Goal: Task Accomplishment & Management: Use online tool/utility

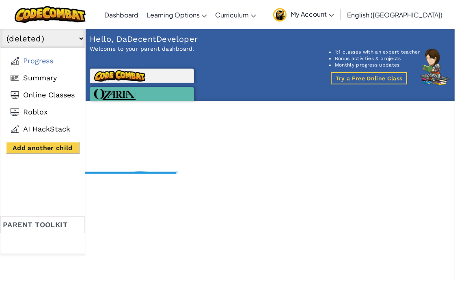
click at [0, 0] on link "CodeCombat Home" at bounding box center [0, 0] width 0 height 0
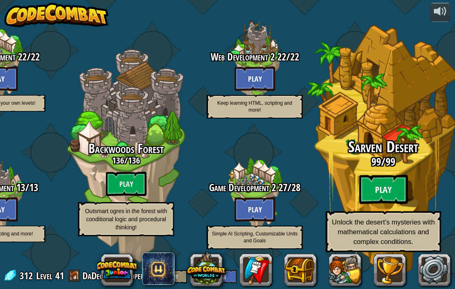
click at [370, 192] on btn "Play" at bounding box center [383, 189] width 49 height 29
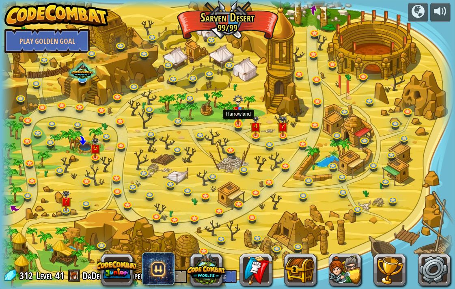
click at [236, 124] on img at bounding box center [237, 110] width 11 height 30
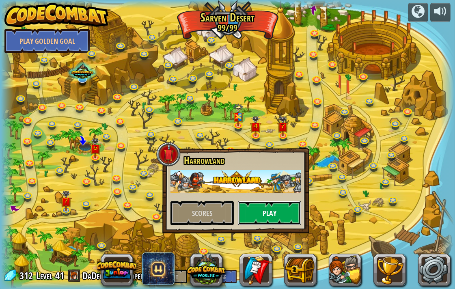
click at [258, 218] on button "Play" at bounding box center [269, 213] width 63 height 24
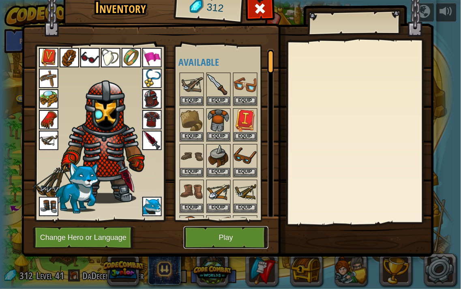
click at [246, 230] on button "Play" at bounding box center [226, 237] width 85 height 22
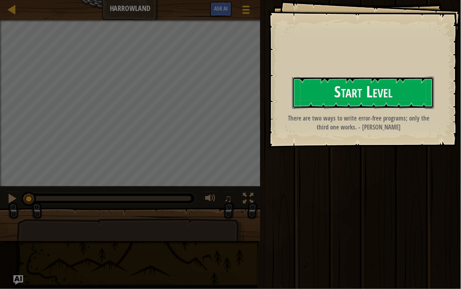
click at [337, 87] on button "Start Level" at bounding box center [363, 93] width 142 height 32
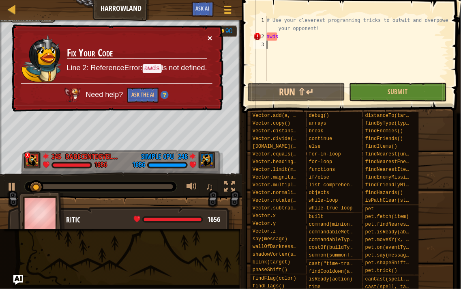
click at [210, 34] on button "×" at bounding box center [210, 38] width 5 height 9
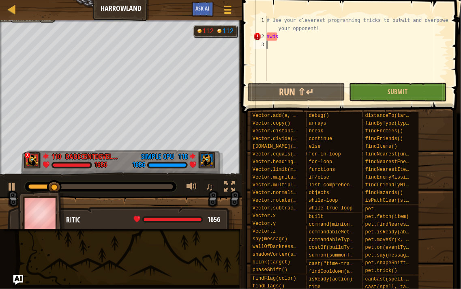
click at [128, 42] on div "Ladder Harrowland Game Menu Done Ask AI 1 ההההההההההההההההההההההההההההההההההההה…" at bounding box center [230, 144] width 461 height 289
click at [292, 40] on div "# Use your cleverest programming tricks to outwit and overpower your opponent! …" at bounding box center [357, 60] width 184 height 89
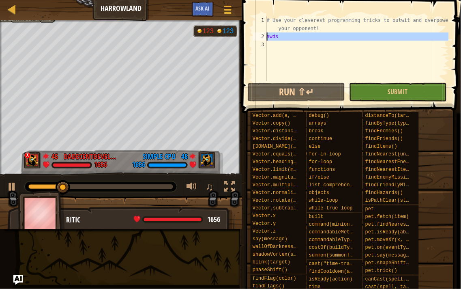
drag, startPoint x: 290, startPoint y: 41, endPoint x: 258, endPoint y: 37, distance: 32.7
click at [258, 37] on div "awds 1 2 3 # Use your cleverest programming tricks to outwit and overpower your…" at bounding box center [350, 48] width 197 height 65
type textarea "awds"
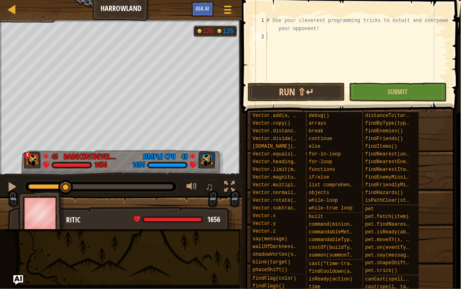
click at [6, 3] on div "Ladder Harrowland Game Menu Done Ask AI" at bounding box center [121, 10] width 242 height 20
click at [11, 6] on div at bounding box center [12, 9] width 10 height 10
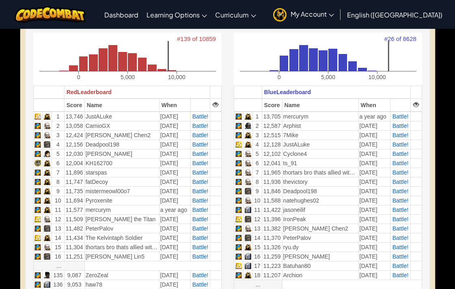
scroll to position [286, 0]
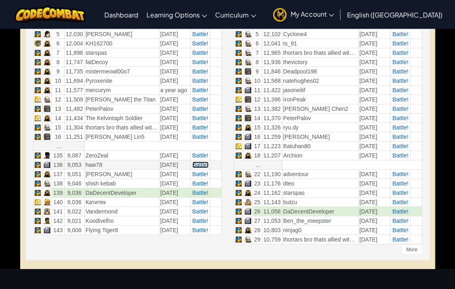
click at [197, 161] on span "Battle!" at bounding box center [200, 164] width 16 height 6
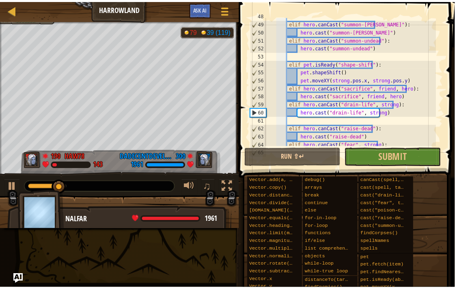
scroll to position [419, 0]
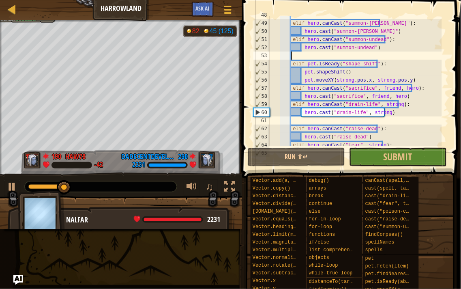
click at [382, 57] on div "elif hero . canCast ( "summon-[PERSON_NAME]" ) : hero . cast ( "summon-[PERSON_…" at bounding box center [355, 84] width 174 height 146
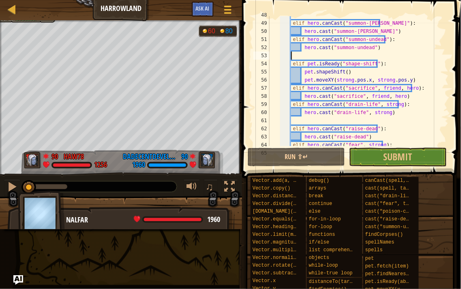
drag, startPoint x: 59, startPoint y: 186, endPoint x: -19, endPoint y: 161, distance: 81.6
click at [0, 0] on html "Ladder Harrowland Game Menu Done Ask AI 1 ההההההההההההההההההההההההההההההההההההה…" at bounding box center [230, 0] width 461 height 0
click at [367, 154] on button "Submit" at bounding box center [397, 157] width 97 height 19
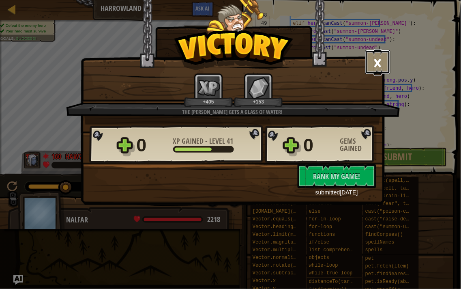
click at [373, 62] on button "×" at bounding box center [377, 62] width 25 height 24
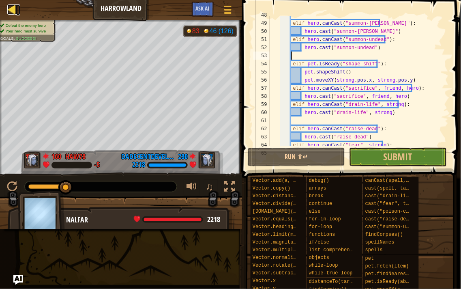
click at [7, 11] on div at bounding box center [12, 9] width 10 height 10
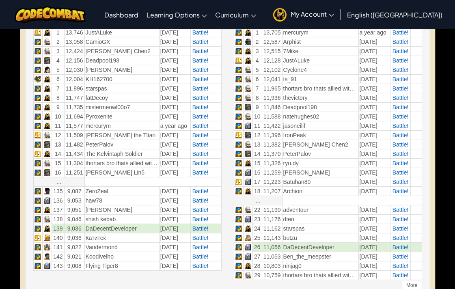
scroll to position [294, 0]
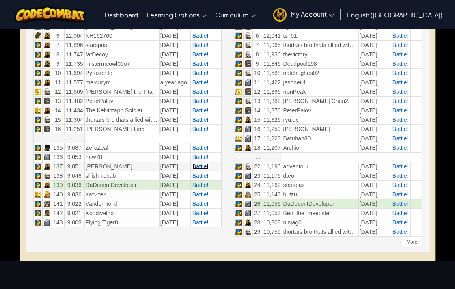
click at [200, 164] on span "Battle!" at bounding box center [200, 166] width 16 height 6
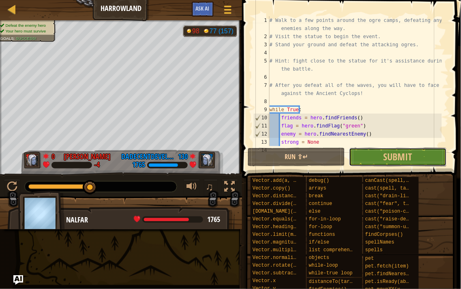
click at [423, 152] on button "Submit" at bounding box center [397, 157] width 97 height 19
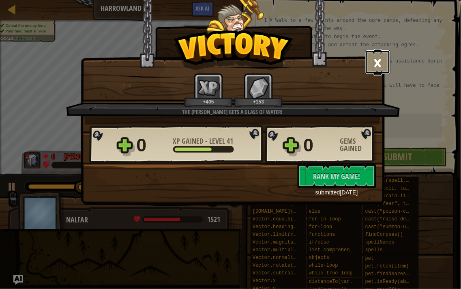
click at [383, 66] on button "×" at bounding box center [377, 62] width 25 height 24
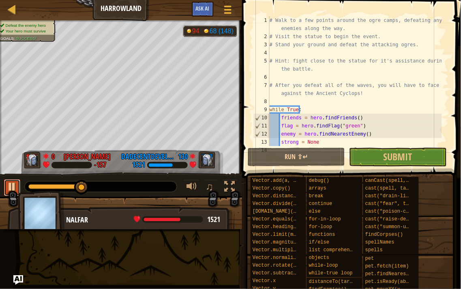
click at [13, 187] on div at bounding box center [12, 186] width 11 height 11
click at [370, 150] on button "Submit" at bounding box center [397, 157] width 97 height 19
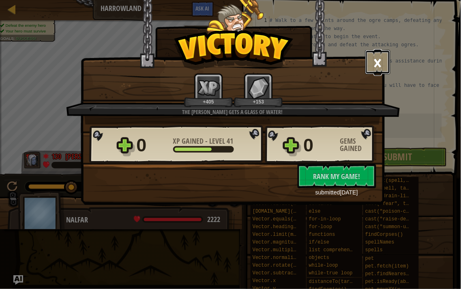
click at [381, 61] on button "×" at bounding box center [377, 62] width 25 height 24
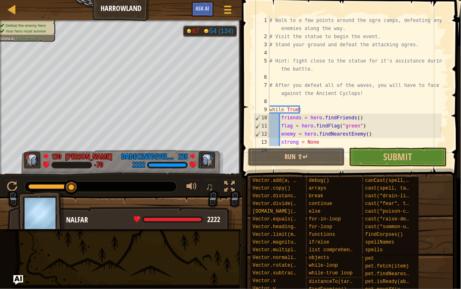
click at [259, 169] on div "1 2 3 4 5 6 7 8 9 10 11 12 13 14 # Walk to a few points around the ogre camps, …" at bounding box center [350, 142] width 221 height 285
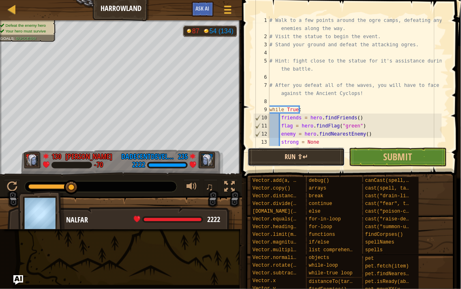
click at [283, 164] on button "Run ⇧↵" at bounding box center [296, 157] width 97 height 19
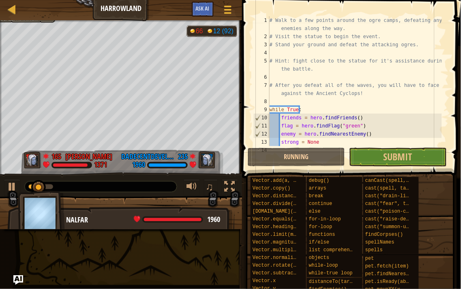
drag, startPoint x: 23, startPoint y: 185, endPoint x: 86, endPoint y: 181, distance: 63.0
click at [88, 181] on div "♫" at bounding box center [121, 184] width 242 height 24
click at [13, 8] on div at bounding box center [12, 9] width 10 height 10
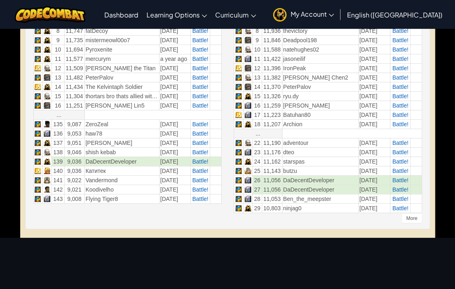
scroll to position [469, 0]
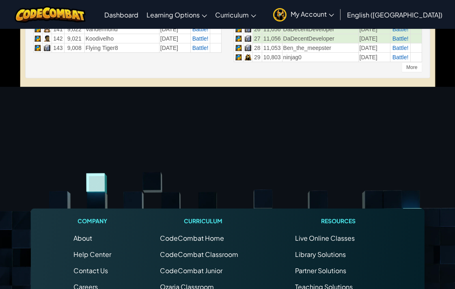
click at [406, 70] on div "More" at bounding box center [412, 67] width 20 height 10
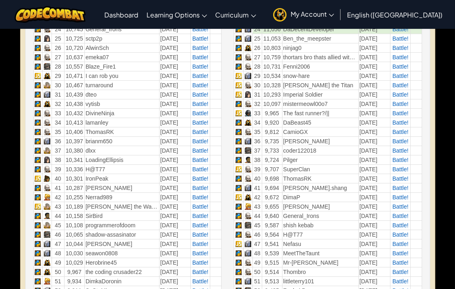
scroll to position [721, 0]
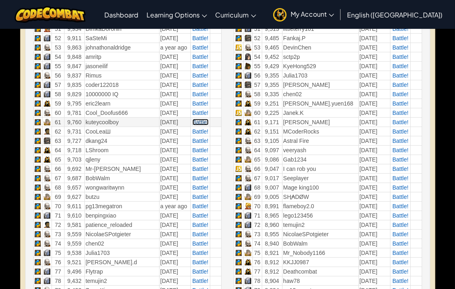
click at [198, 123] on span "Battle!" at bounding box center [200, 122] width 16 height 6
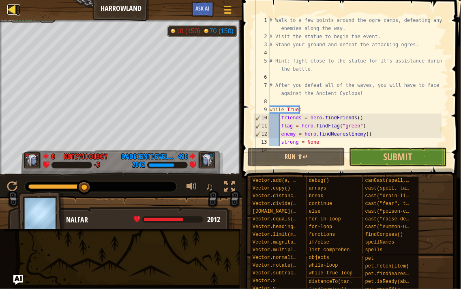
click at [17, 6] on div at bounding box center [12, 9] width 10 height 10
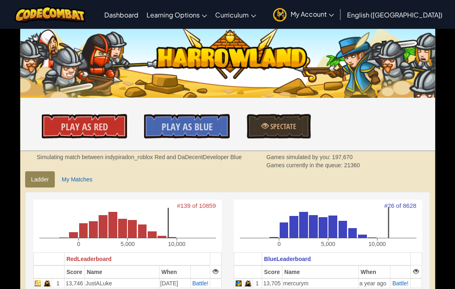
scroll to position [252, 0]
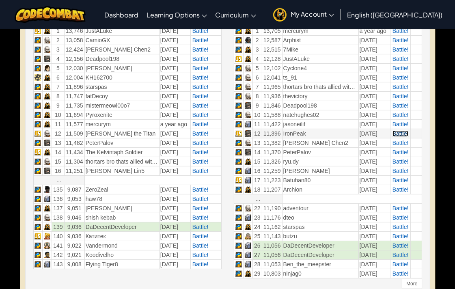
click at [407, 132] on span "Battle!" at bounding box center [400, 133] width 16 height 6
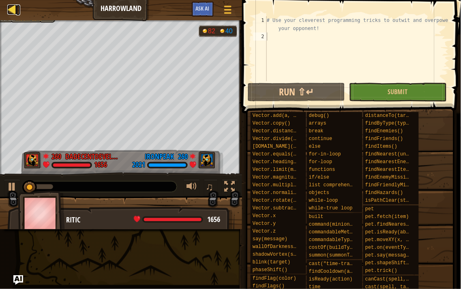
click at [15, 9] on div at bounding box center [12, 9] width 10 height 10
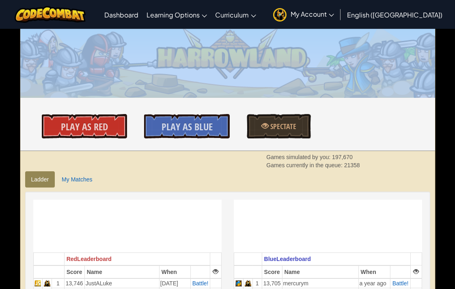
drag, startPoint x: 451, startPoint y: 90, endPoint x: 453, endPoint y: 99, distance: 8.6
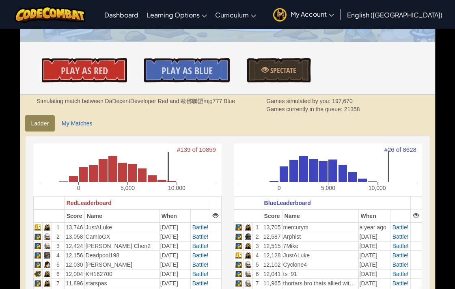
scroll to position [188, 0]
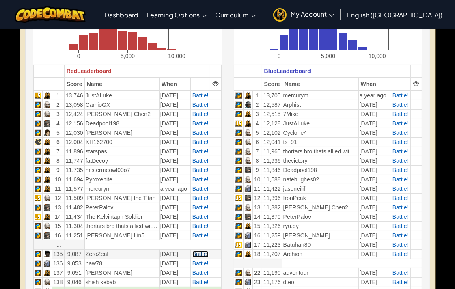
click at [202, 253] on span "Battle!" at bounding box center [200, 254] width 16 height 6
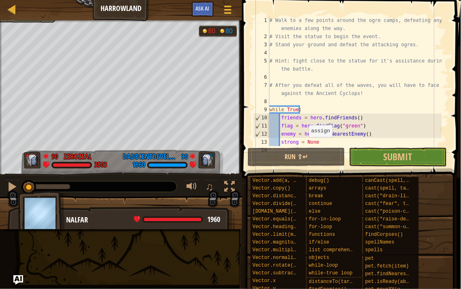
drag, startPoint x: 72, startPoint y: 188, endPoint x: -34, endPoint y: 169, distance: 107.6
click at [0, 0] on html "Ladder Harrowland Game Menu Done Ask AI 1 ההההההההההההההההההההההההההההההההההההה…" at bounding box center [230, 0] width 461 height 0
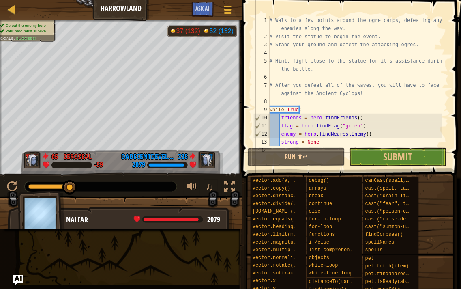
drag, startPoint x: 29, startPoint y: 189, endPoint x: 72, endPoint y: 178, distance: 44.4
click at [72, 178] on div "♫" at bounding box center [121, 184] width 242 height 24
click at [13, 11] on div at bounding box center [12, 9] width 10 height 10
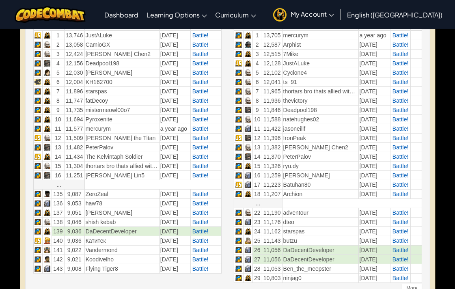
scroll to position [268, 0]
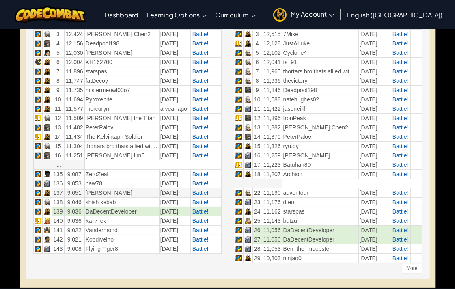
click at [201, 196] on td "Battle!" at bounding box center [199, 192] width 19 height 9
click at [204, 200] on span "Battle!" at bounding box center [200, 202] width 16 height 6
